Goal: Task Accomplishment & Management: Complete application form

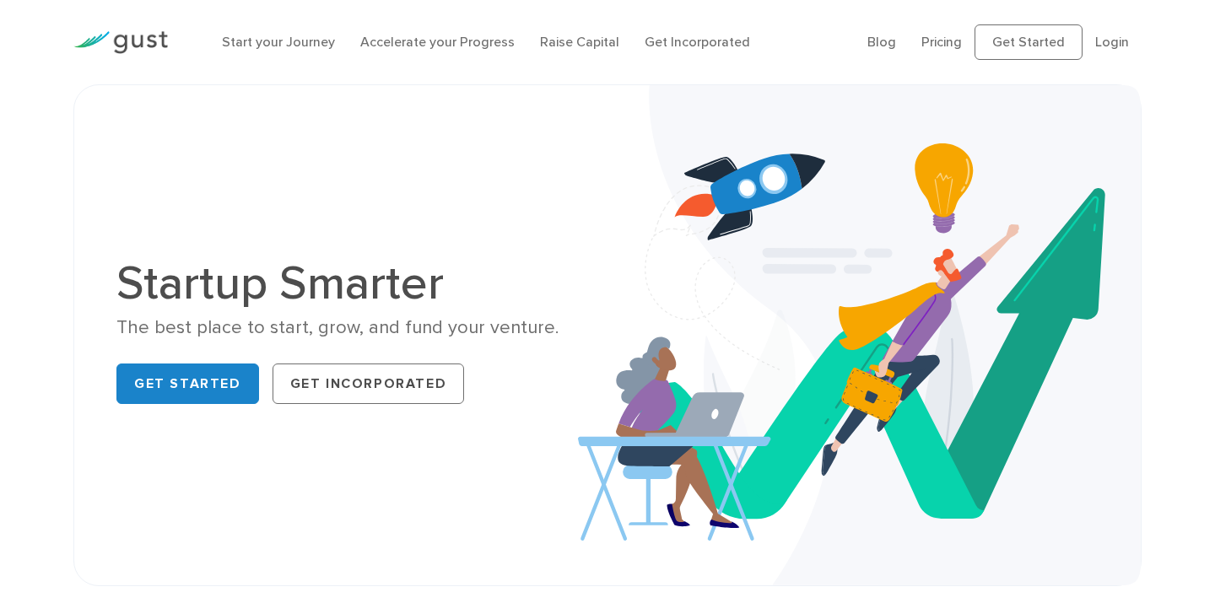
click at [404, 35] on link "Accelerate your Progress" at bounding box center [437, 42] width 154 height 16
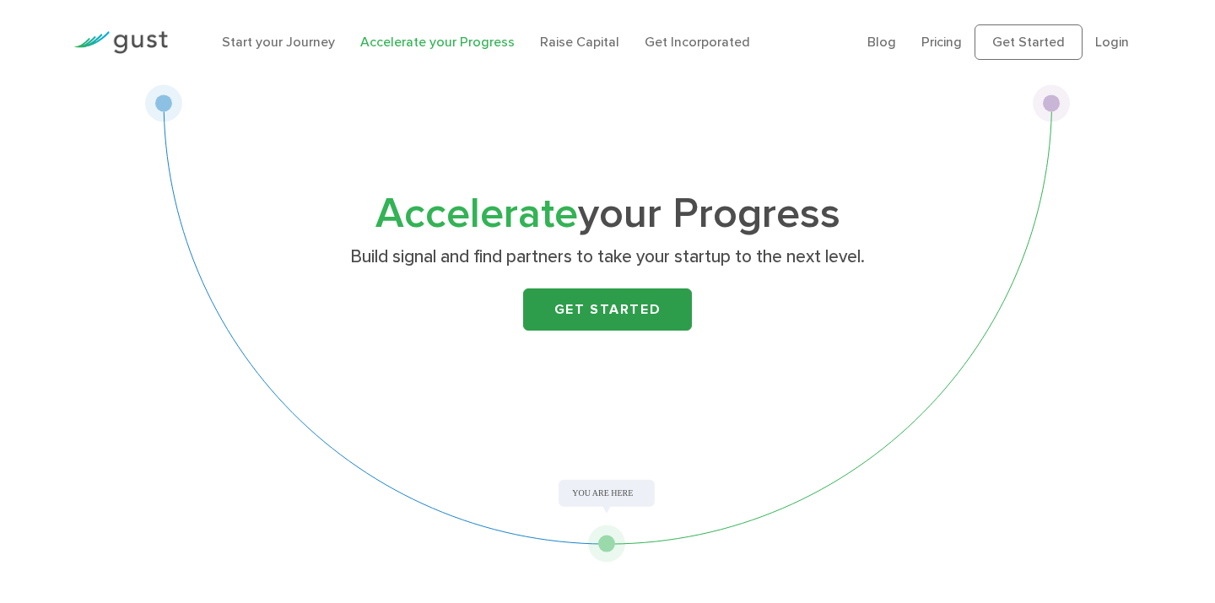
click at [609, 306] on link "Get Started" at bounding box center [607, 310] width 169 height 42
